Goal: Find contact information: Find contact information

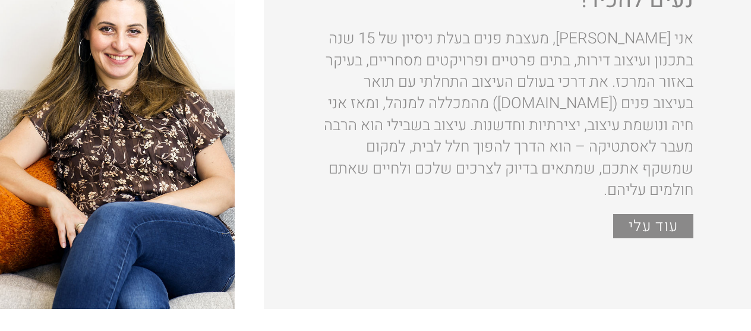
scroll to position [1247, 0]
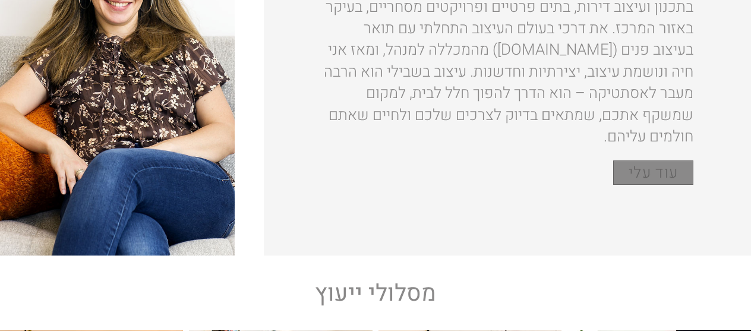
click at [676, 162] on span "עוד עלי" at bounding box center [652, 173] width 49 height 23
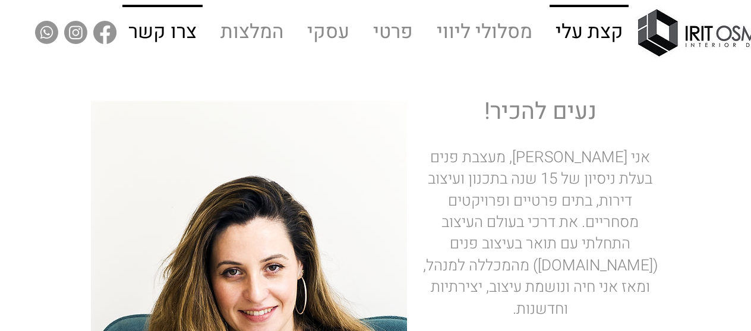
click at [165, 25] on p "צרו קשר" at bounding box center [163, 32] width 78 height 51
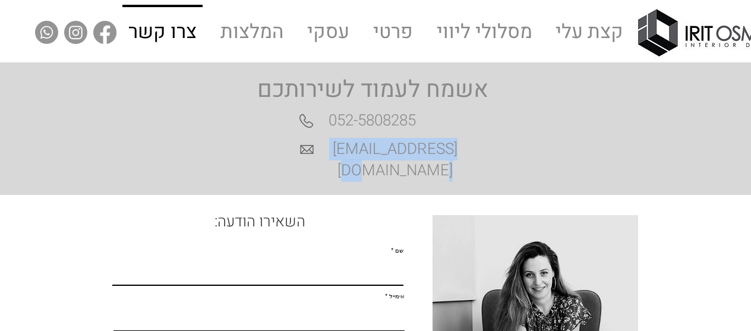
drag, startPoint x: 328, startPoint y: 147, endPoint x: 466, endPoint y: 148, distance: 137.2
click at [466, 148] on h2 "[EMAIL_ADDRESS][DOMAIN_NAME]" at bounding box center [394, 159] width 153 height 43
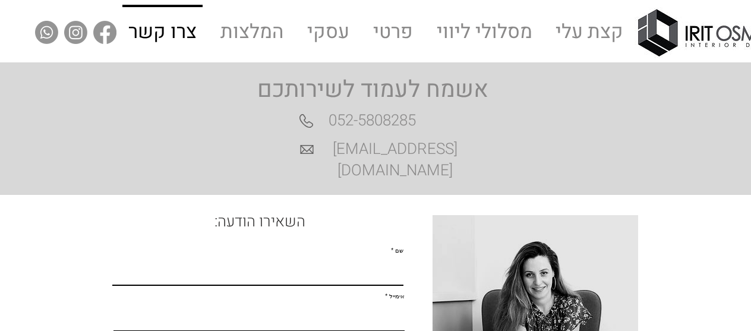
click at [570, 121] on div "main content" at bounding box center [375, 128] width 751 height 132
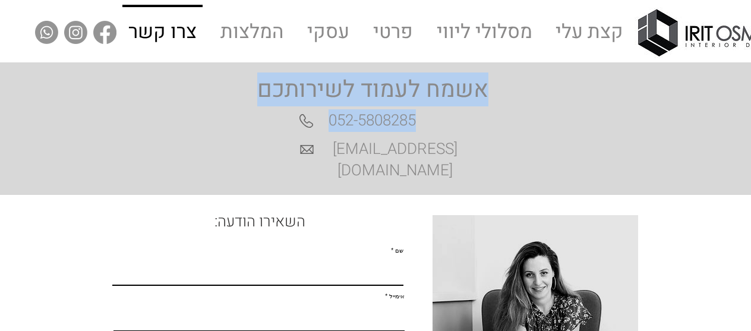
drag, startPoint x: 268, startPoint y: 140, endPoint x: 460, endPoint y: 148, distance: 192.0
click at [460, 148] on section "אשמח לעמוד לשירותכם 052-5808285 #comp-linbqy4b svg [data-color="1"] {fill: #636…" at bounding box center [375, 128] width 751 height 132
click at [488, 144] on div "main content" at bounding box center [375, 128] width 751 height 132
drag, startPoint x: 483, startPoint y: 86, endPoint x: 251, endPoint y: 105, distance: 232.4
click at [314, 147] on section "אשמח לעמוד לשירותכם 052-5808285 #comp-linbqy4b svg [data-color="1"] {fill: #636…" at bounding box center [375, 128] width 751 height 132
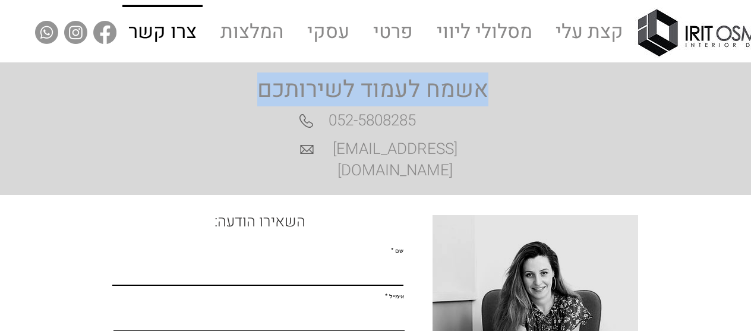
click at [257, 80] on span "אשמח לעמוד לשירותכם" at bounding box center [372, 89] width 231 height 34
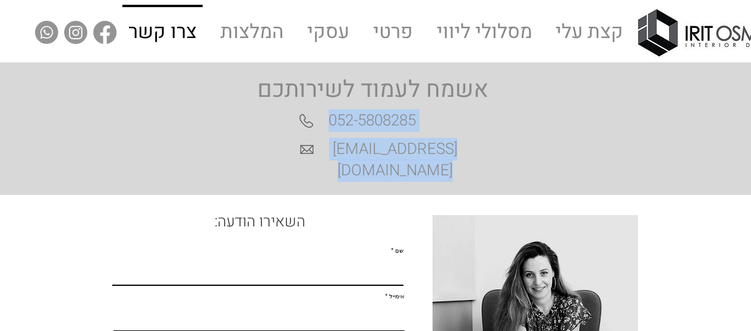
drag, startPoint x: 480, startPoint y: 105, endPoint x: 400, endPoint y: 166, distance: 101.2
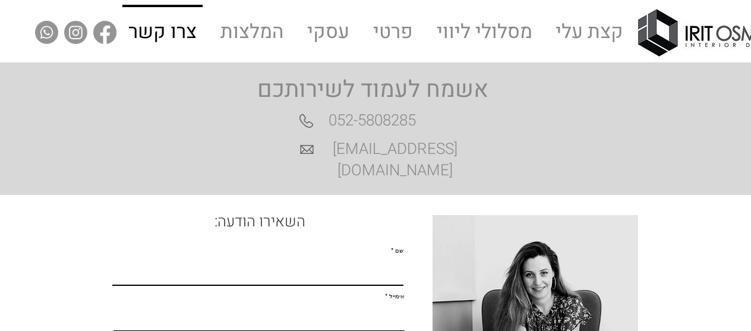
click at [494, 147] on div "main content" at bounding box center [375, 128] width 751 height 132
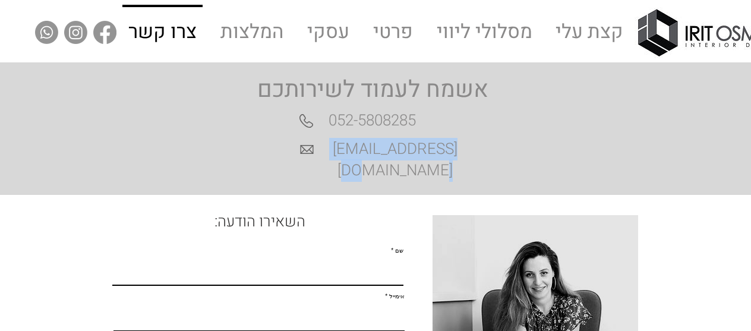
drag, startPoint x: 440, startPoint y: 149, endPoint x: 329, endPoint y: 150, distance: 111.0
click at [329, 150] on h2 "[EMAIL_ADDRESS][DOMAIN_NAME]" at bounding box center [394, 159] width 153 height 43
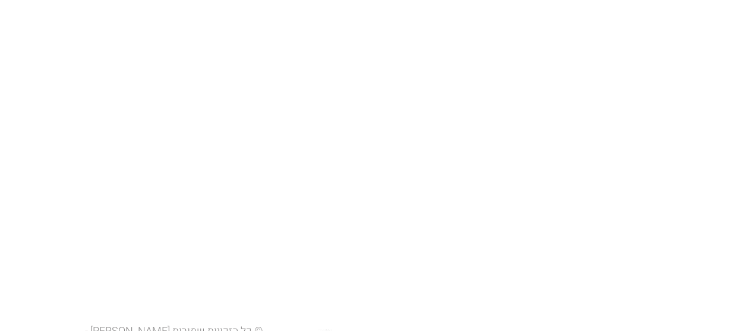
scroll to position [680, 0]
